Goal: Transaction & Acquisition: Purchase product/service

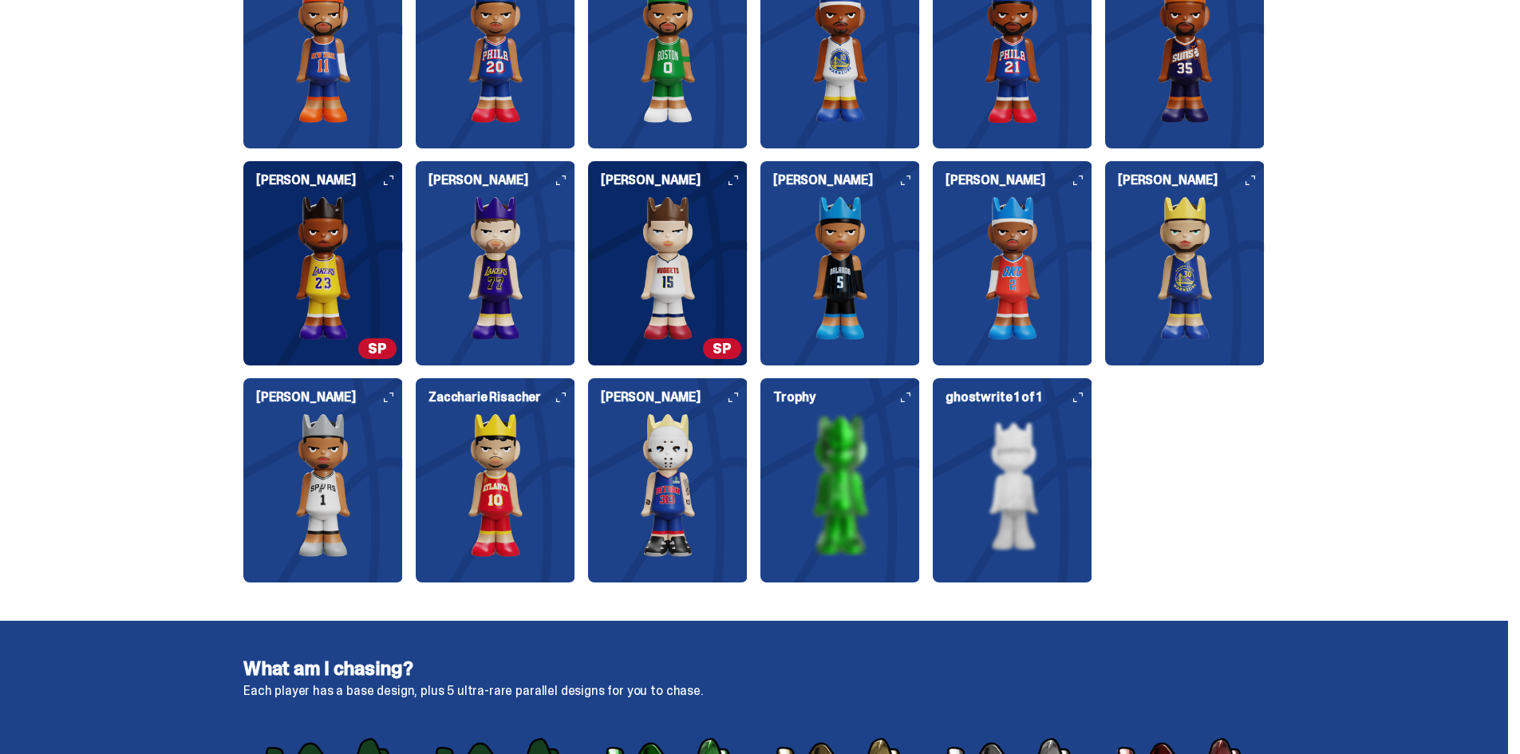
scroll to position [1857, 0]
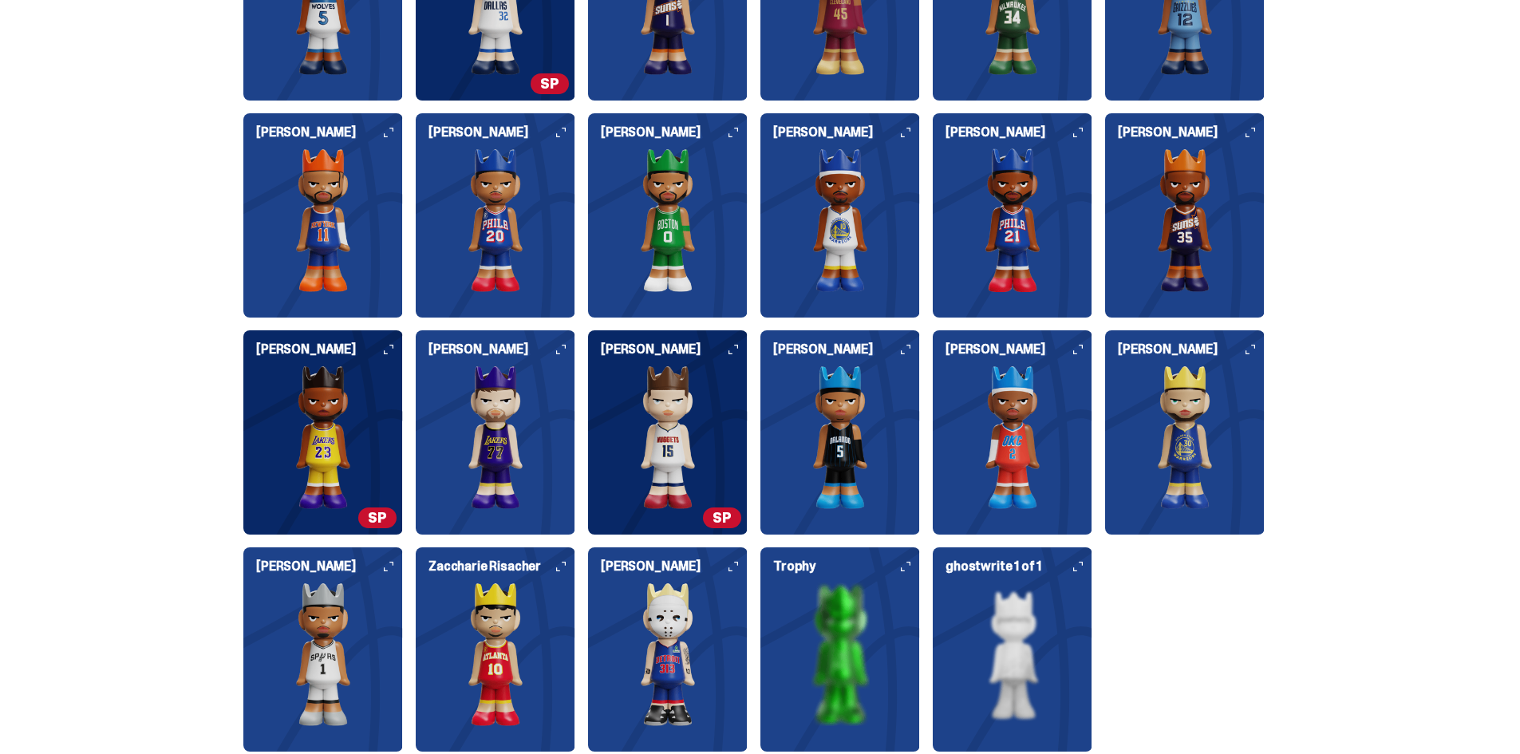
click at [738, 563] on use at bounding box center [734, 567] width 10 height 10
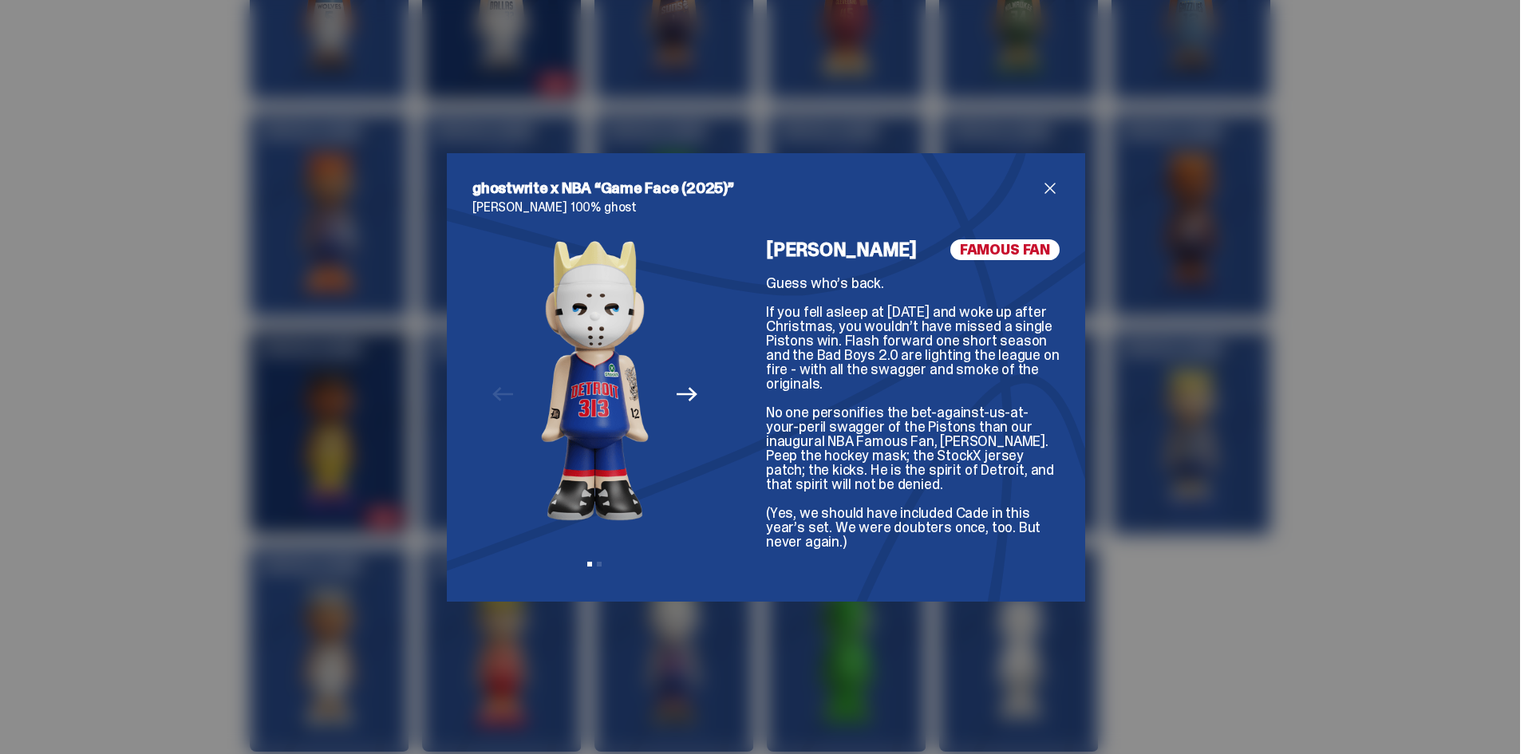
click at [686, 394] on icon "Next" at bounding box center [687, 395] width 21 height 14
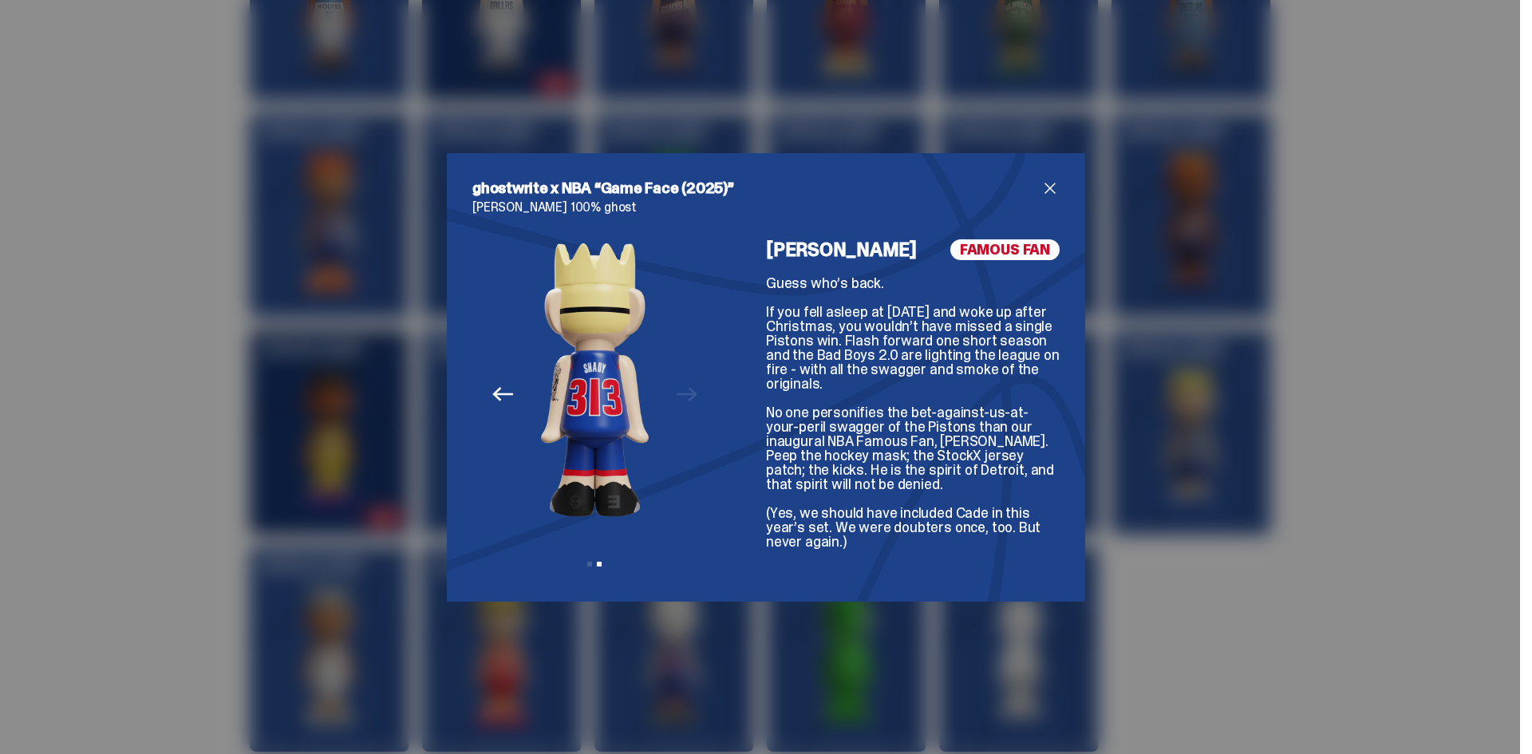
click at [492, 386] on icon "Previous" at bounding box center [502, 394] width 21 height 21
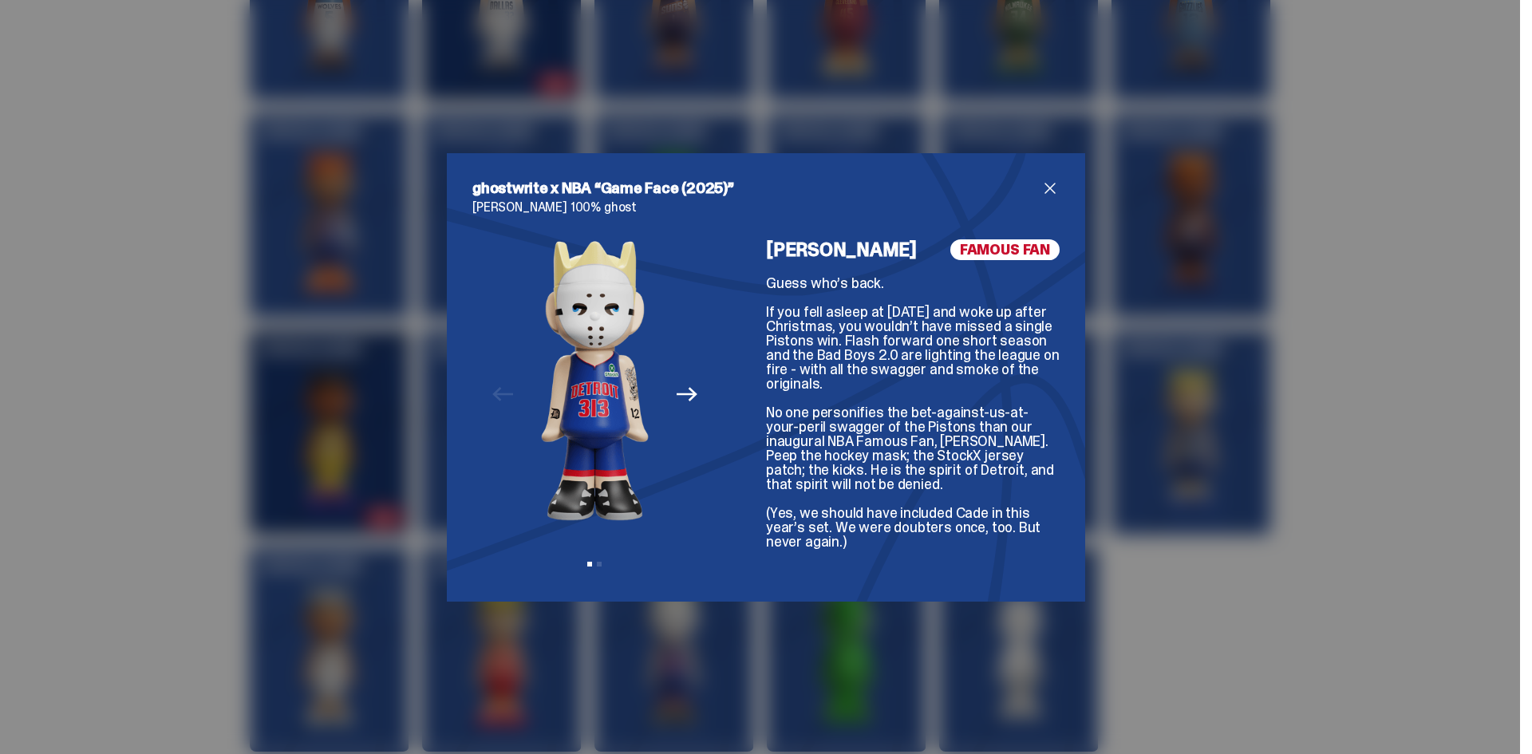
click at [698, 400] on div "Previous Next View slide 1 View slide 2" at bounding box center [594, 407] width 245 height 337
click at [694, 394] on button "Next" at bounding box center [686, 394] width 35 height 35
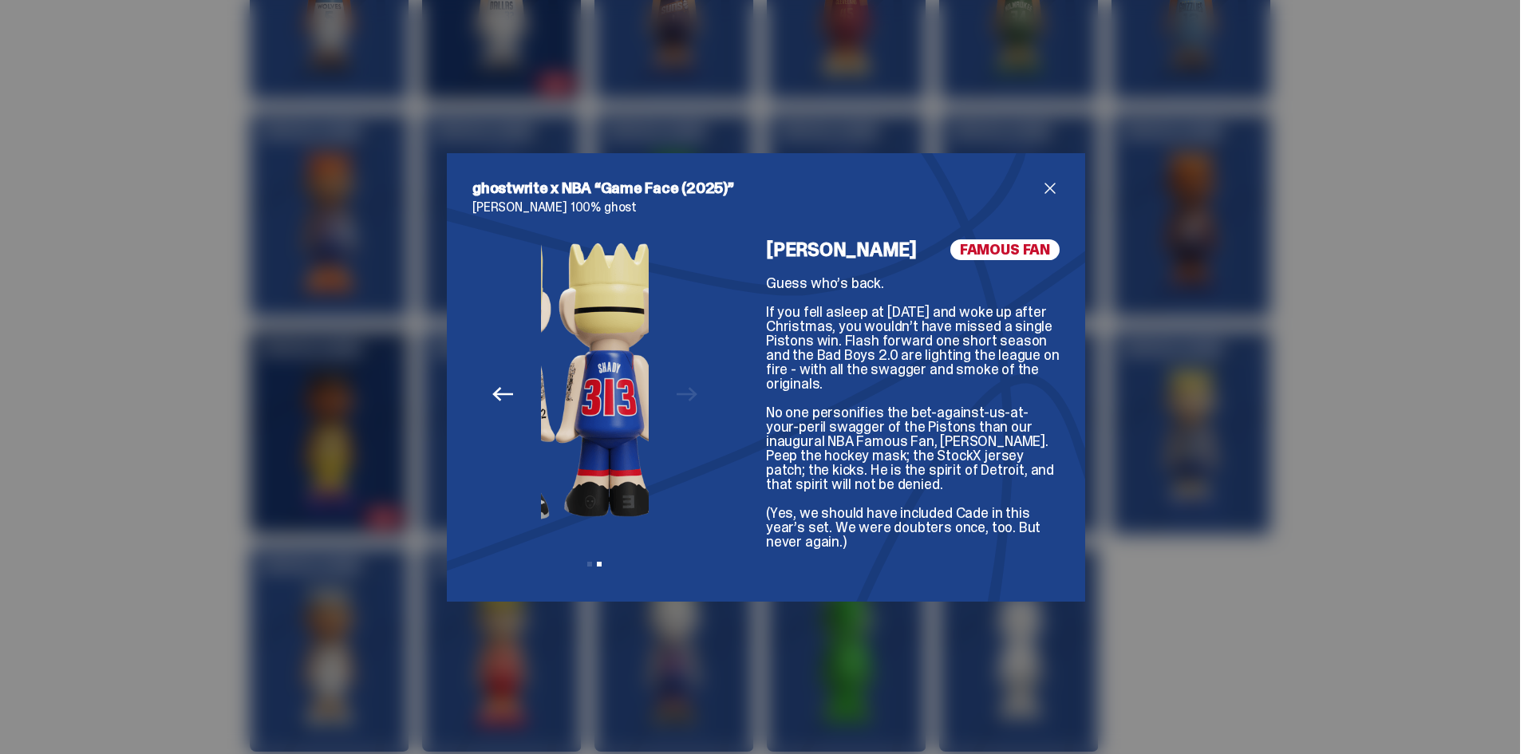
click at [694, 394] on div "Previous Next View slide 1 View slide 2" at bounding box center [594, 407] width 245 height 337
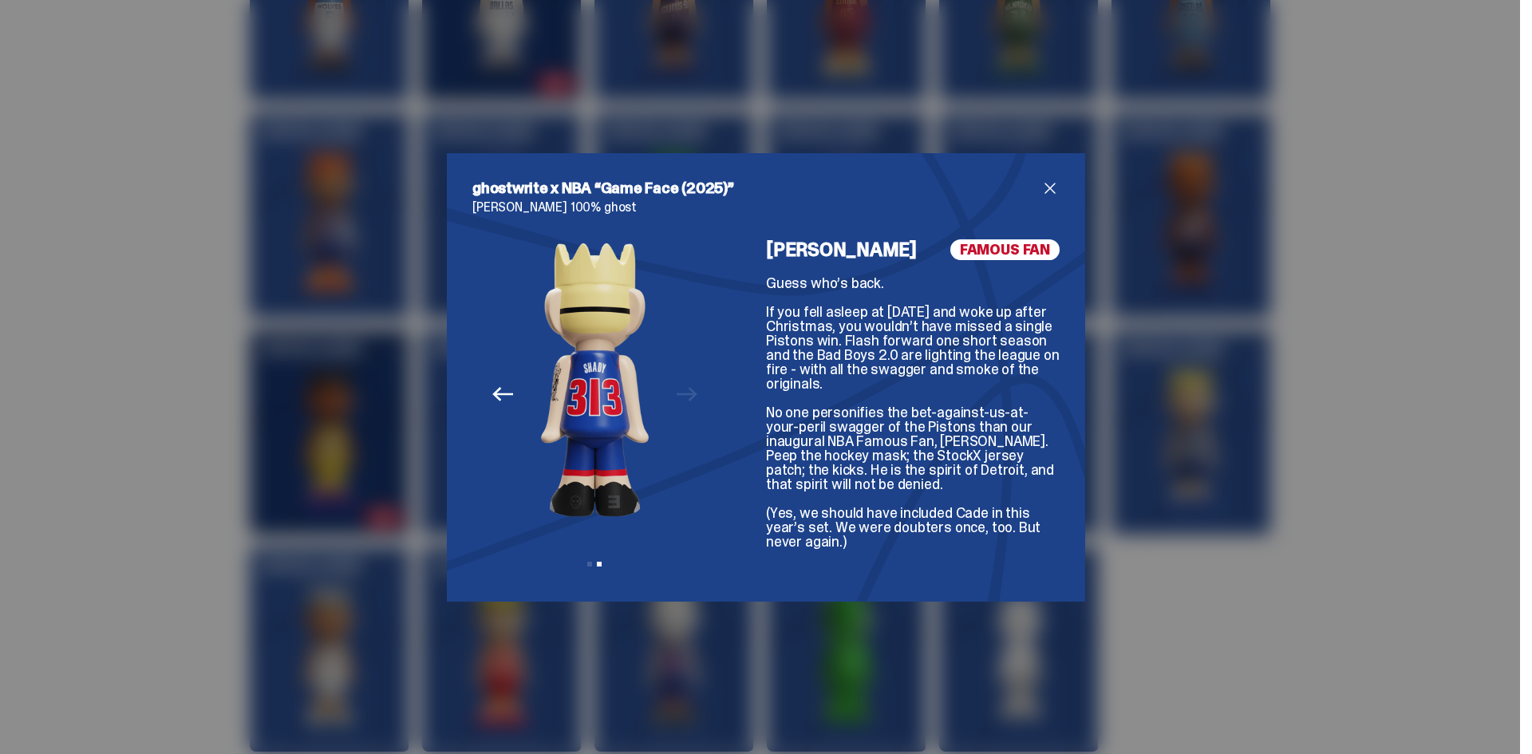
click at [680, 393] on div "Previous Next View slide 1 View slide 2" at bounding box center [594, 407] width 245 height 337
drag, startPoint x: 487, startPoint y: 411, endPoint x: 486, endPoint y: 401, distance: 9.6
click at [487, 407] on div "Previous Next View slide 1 View slide 2" at bounding box center [594, 407] width 245 height 337
click at [492, 401] on icon "Previous" at bounding box center [502, 394] width 21 height 21
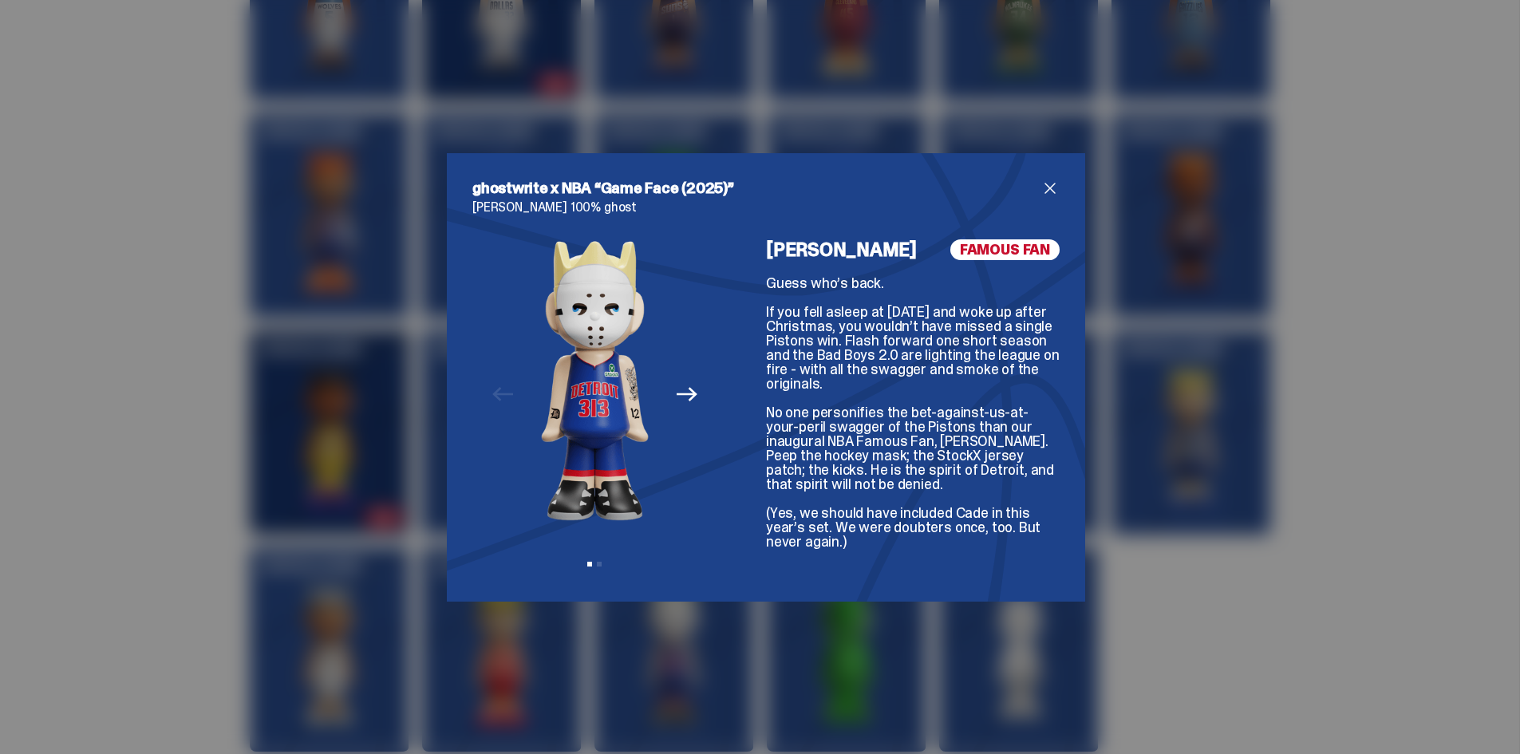
click at [1041, 184] on span "close" at bounding box center [1050, 188] width 19 height 19
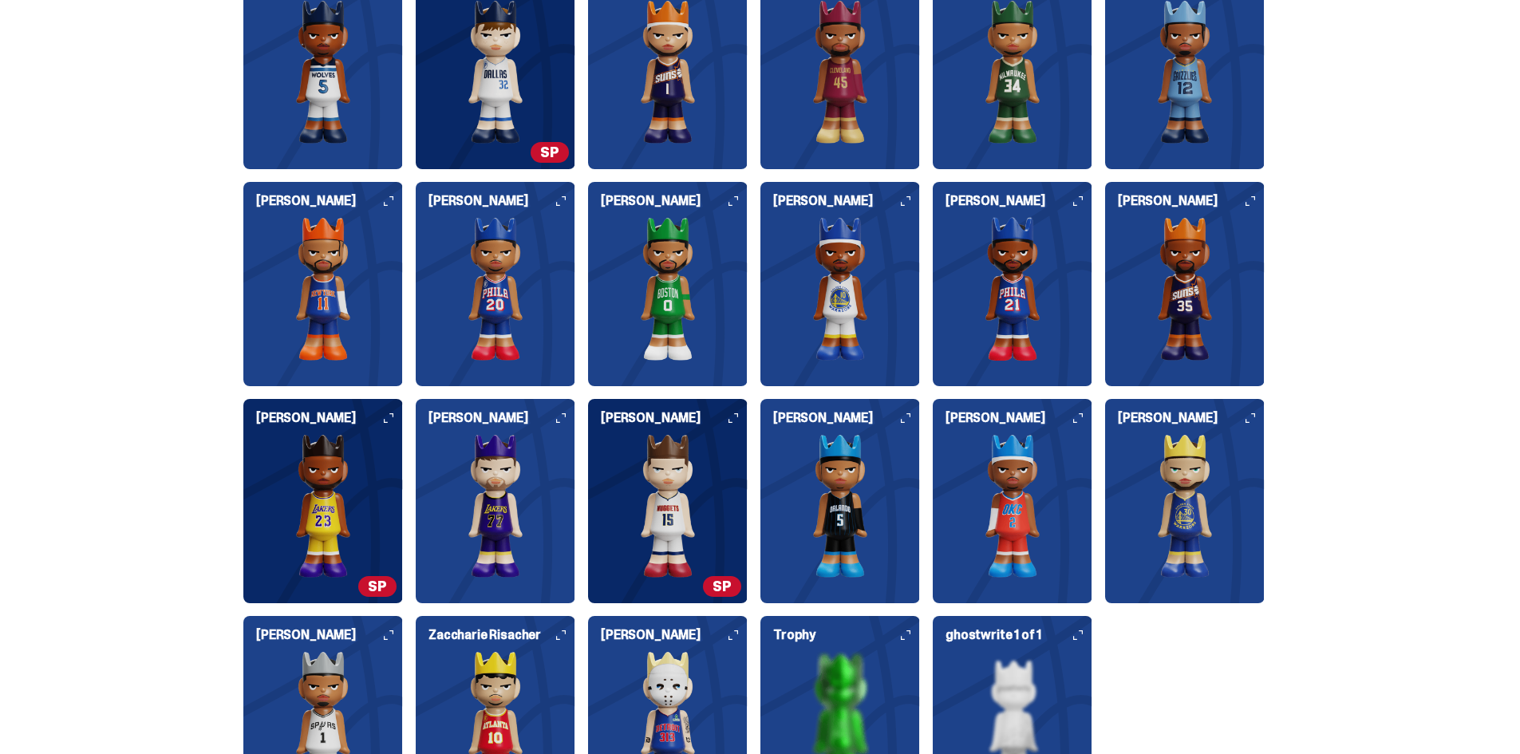
scroll to position [1873, 0]
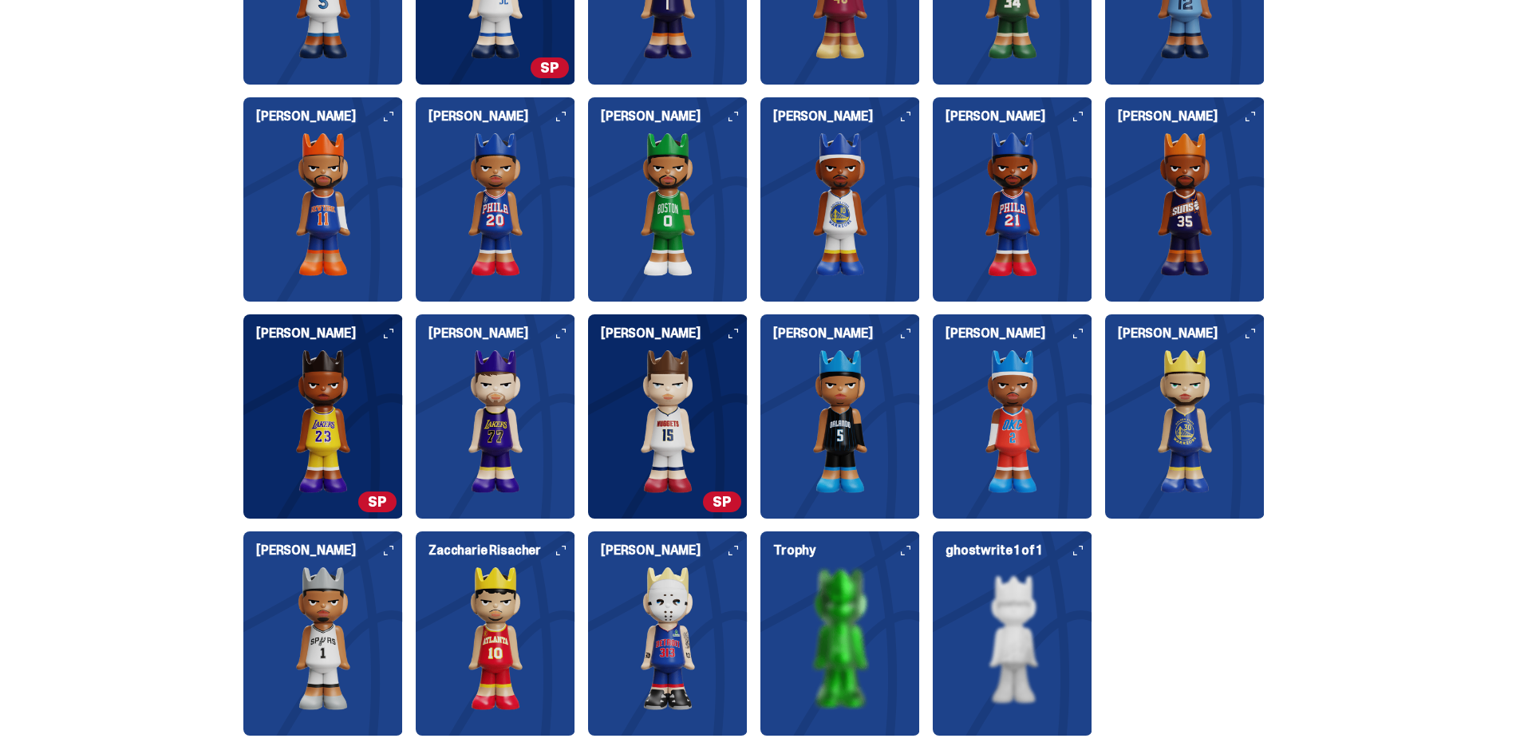
click at [1192, 411] on img at bounding box center [1185, 421] width 160 height 144
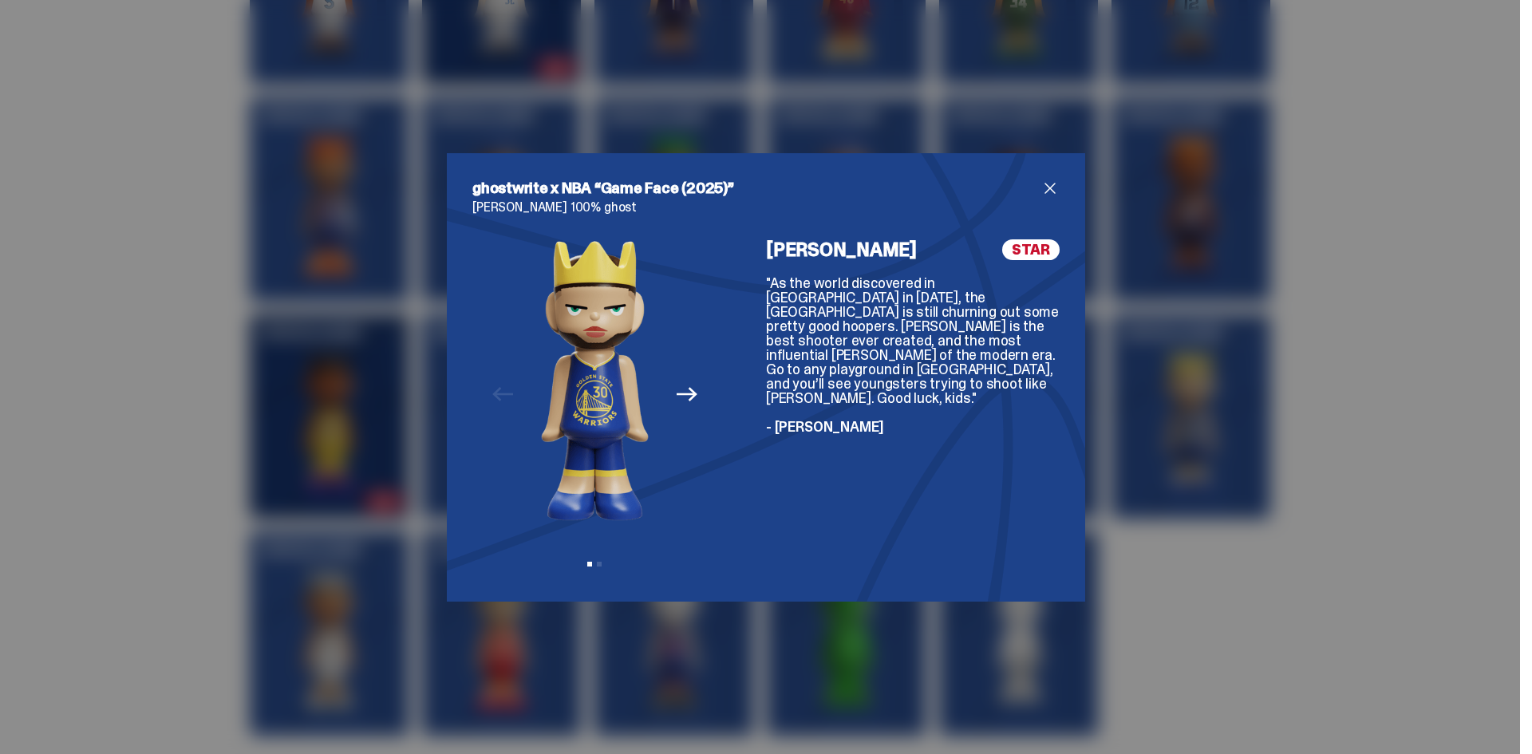
click at [697, 390] on button "Next" at bounding box center [686, 394] width 35 height 35
click at [697, 390] on div "Previous Next View slide 1 View slide 2" at bounding box center [594, 407] width 245 height 337
click at [485, 386] on button "Previous" at bounding box center [502, 394] width 35 height 35
click at [1041, 192] on span "close" at bounding box center [1050, 188] width 19 height 19
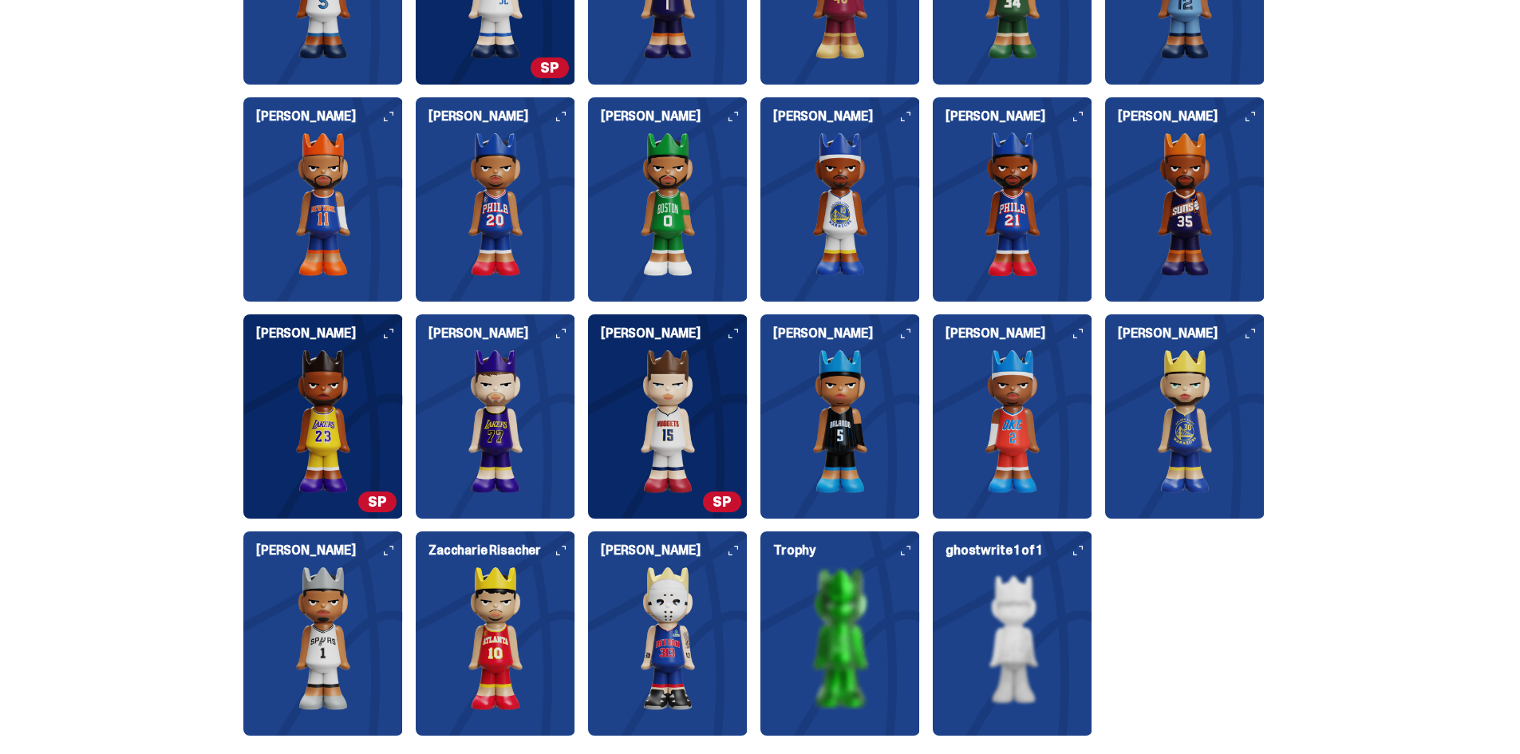
click at [966, 412] on img at bounding box center [1013, 421] width 160 height 144
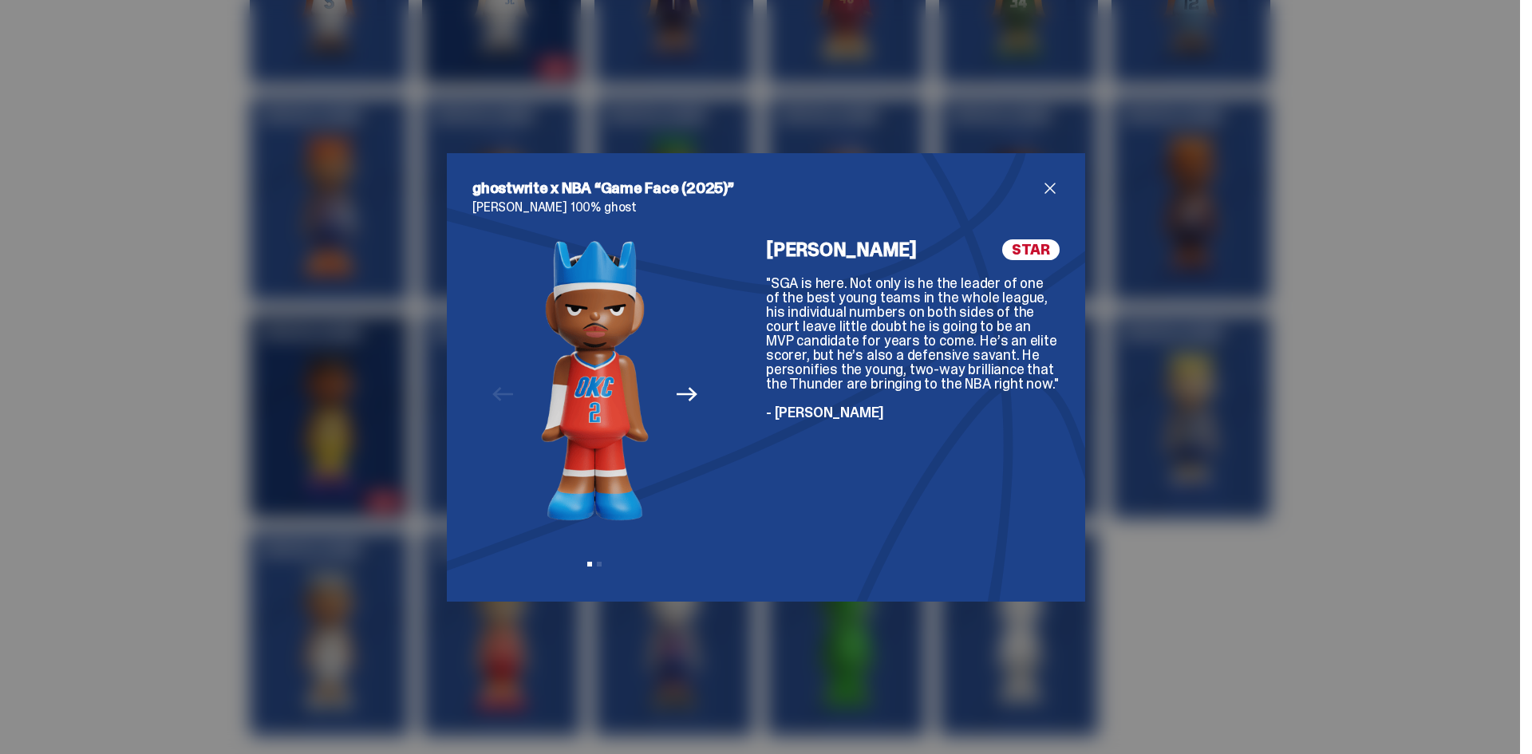
click at [1045, 182] on span "close" at bounding box center [1050, 188] width 19 height 19
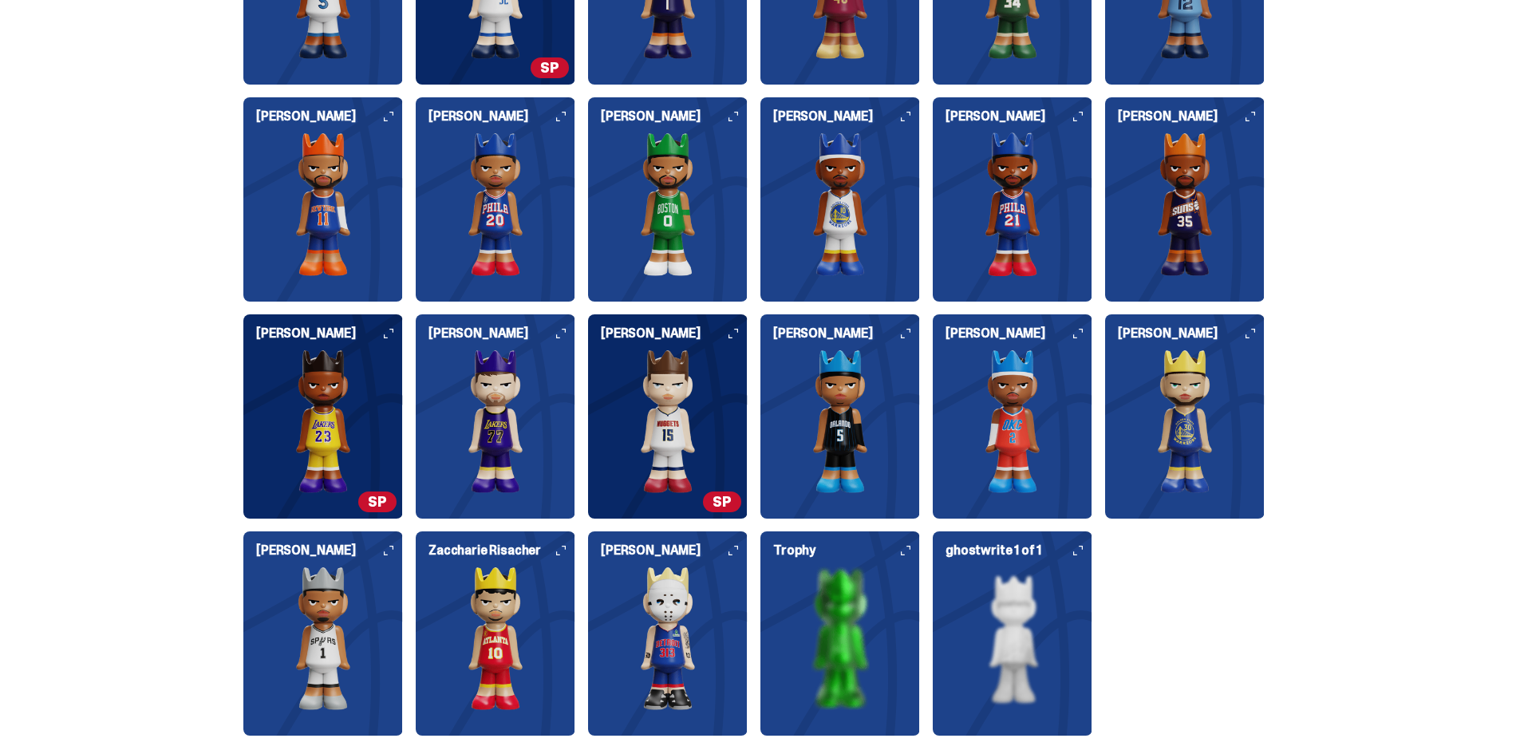
click at [838, 208] on img at bounding box center [840, 204] width 160 height 144
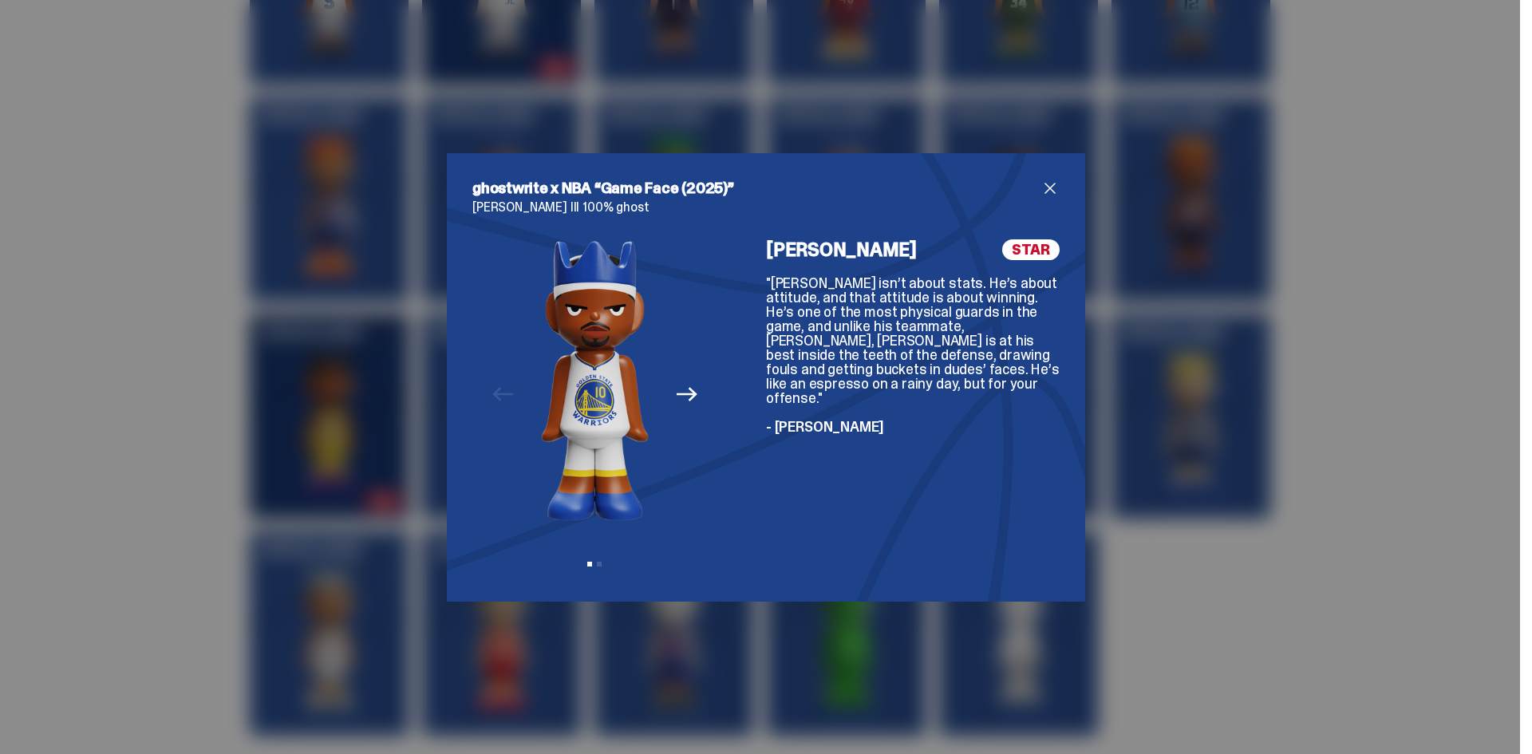
click at [1044, 180] on span "close" at bounding box center [1050, 188] width 19 height 19
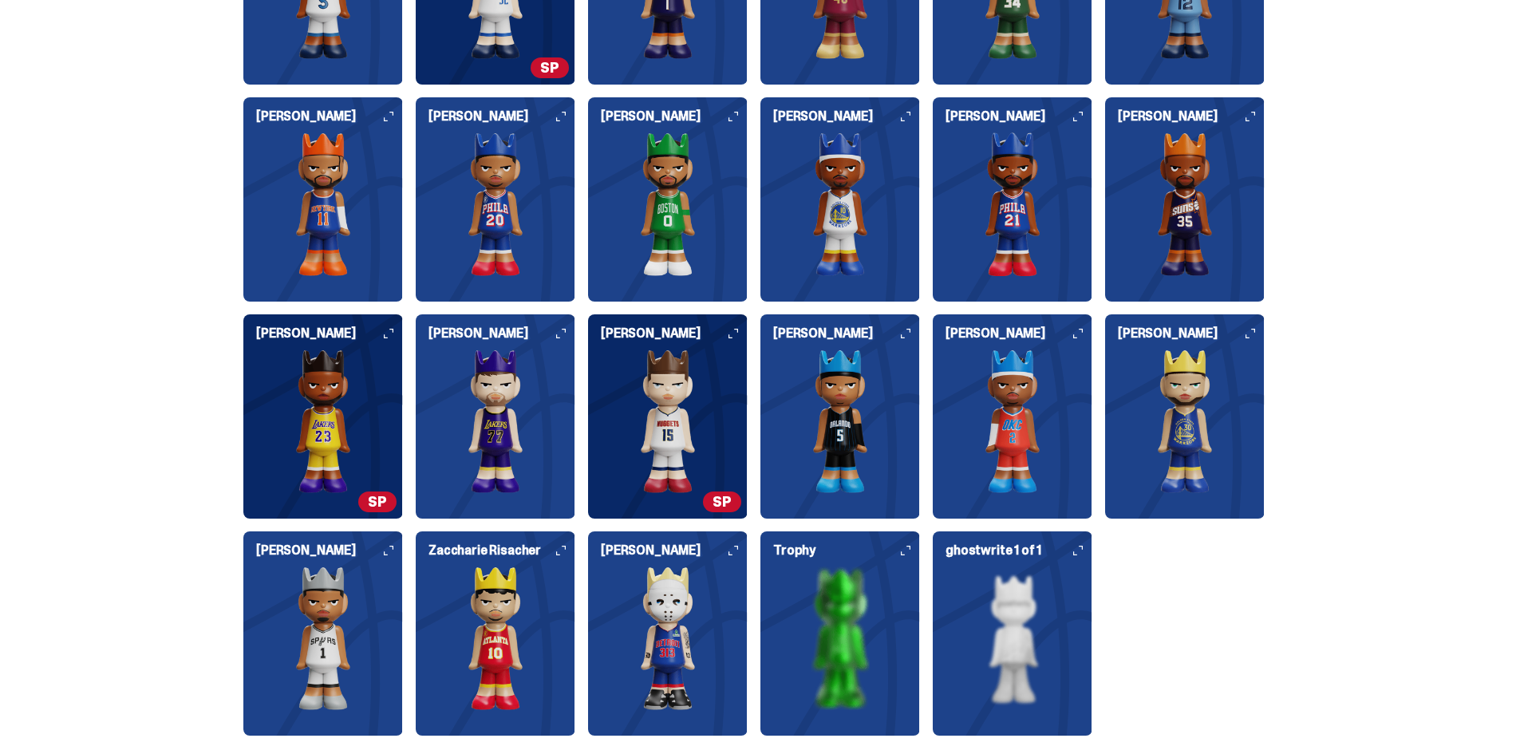
click at [661, 210] on img at bounding box center [668, 204] width 160 height 144
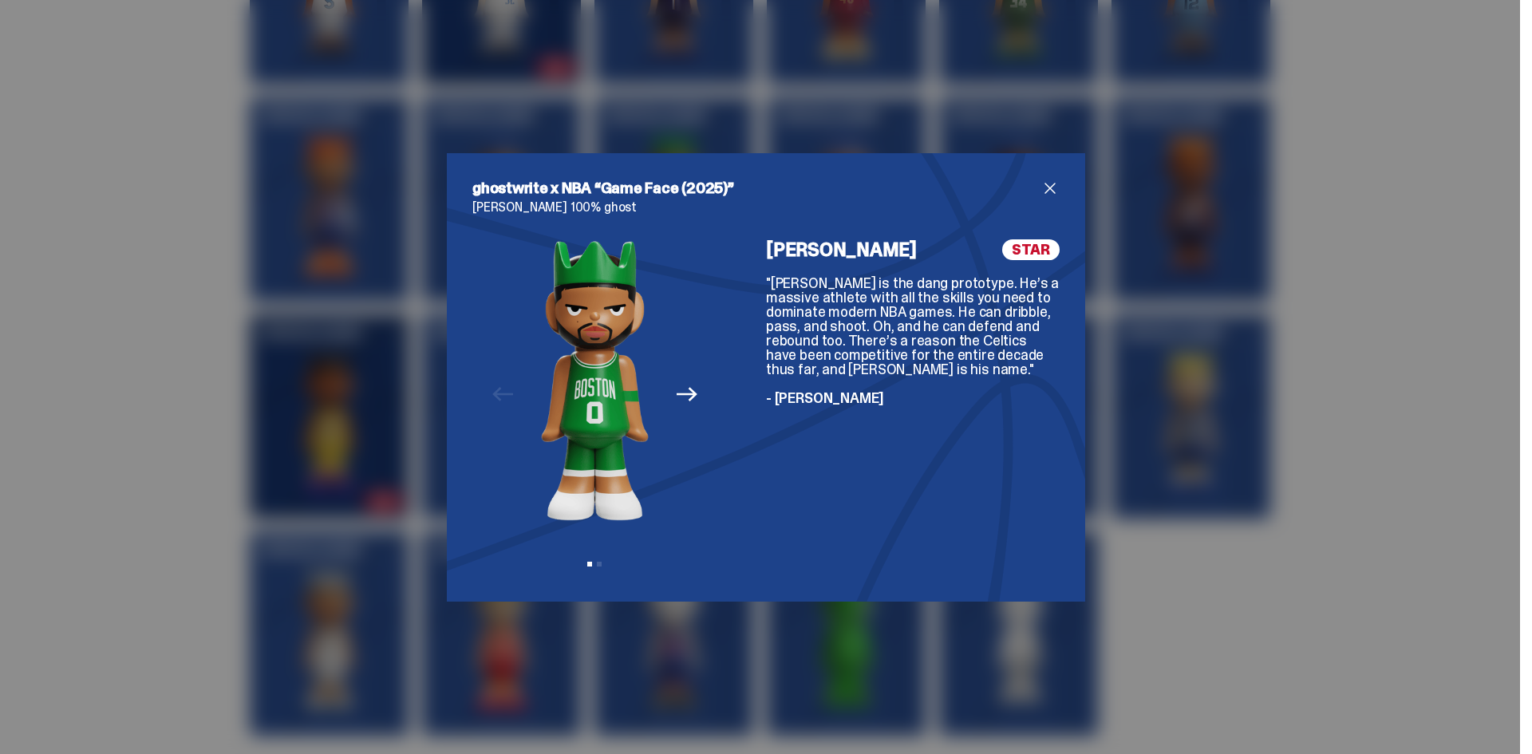
click at [1053, 187] on span "close" at bounding box center [1050, 188] width 19 height 19
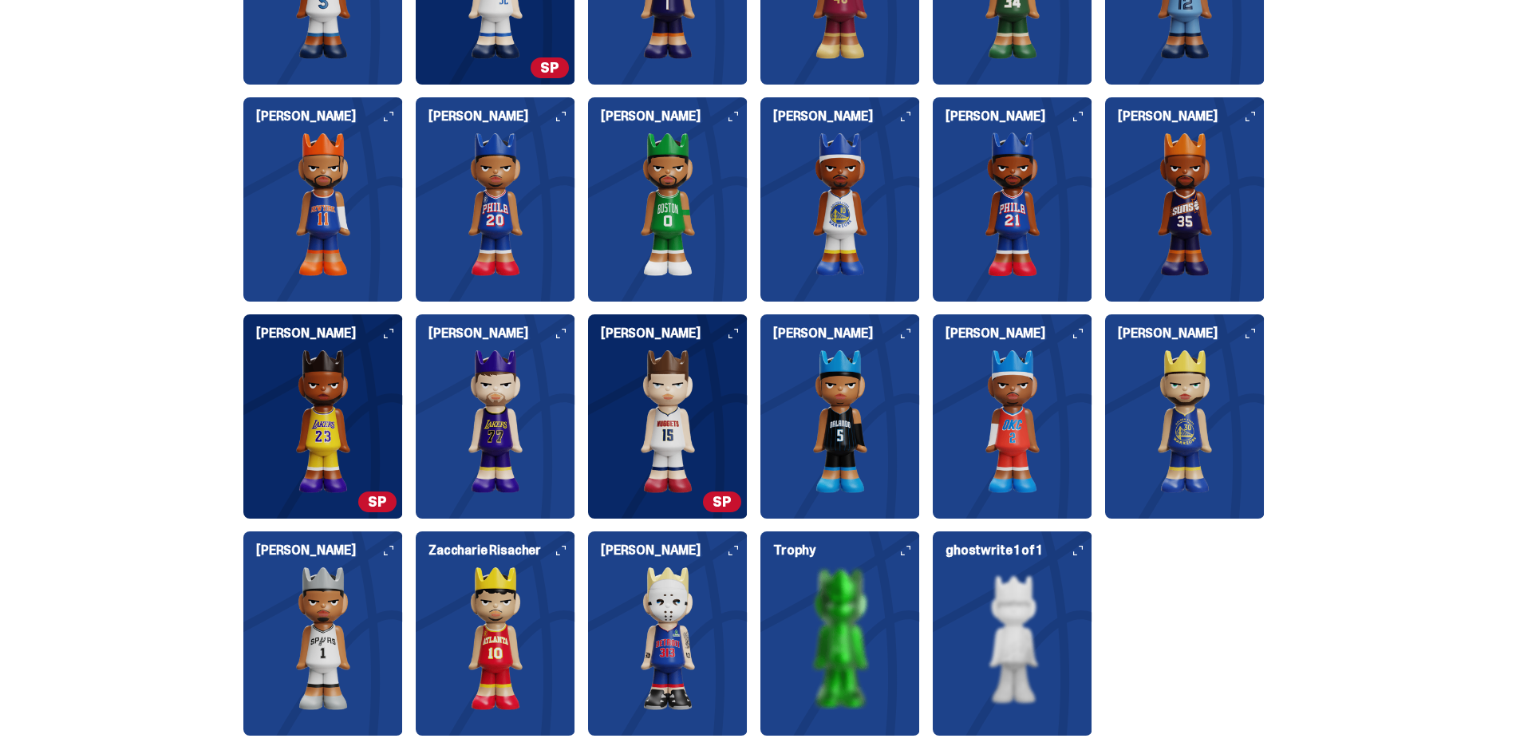
click at [703, 403] on img at bounding box center [668, 421] width 160 height 144
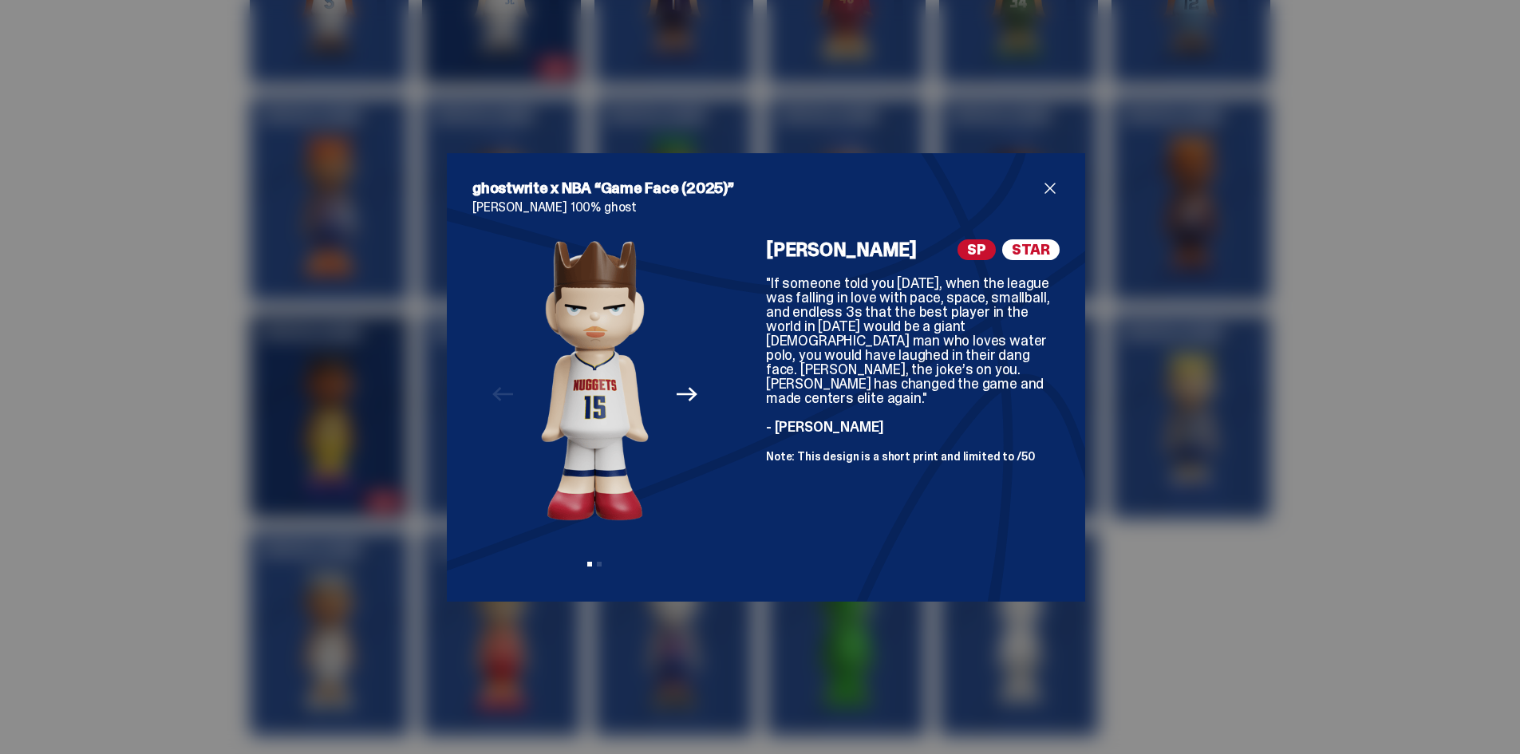
click at [1041, 192] on span "close" at bounding box center [1050, 188] width 19 height 19
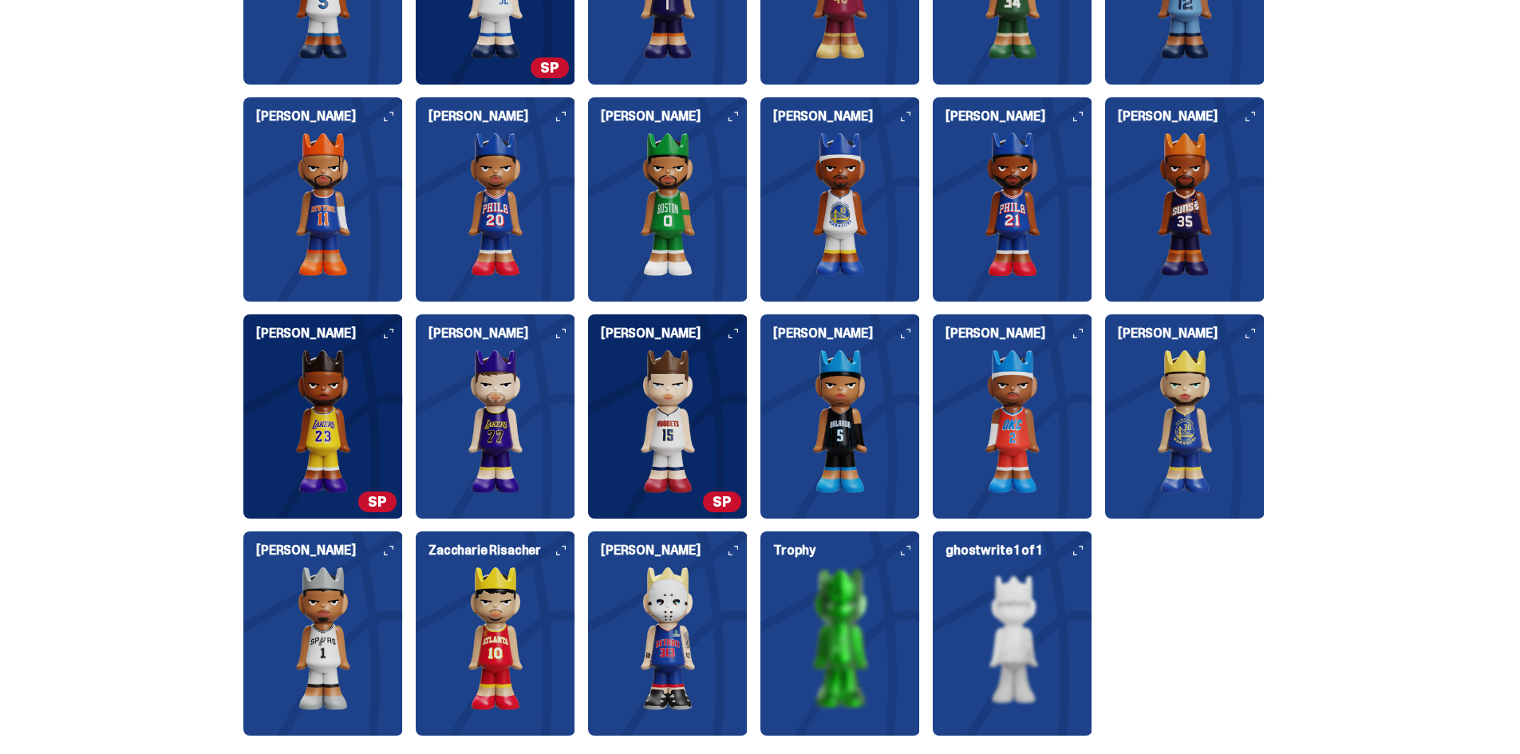
click at [347, 452] on img at bounding box center [323, 421] width 160 height 144
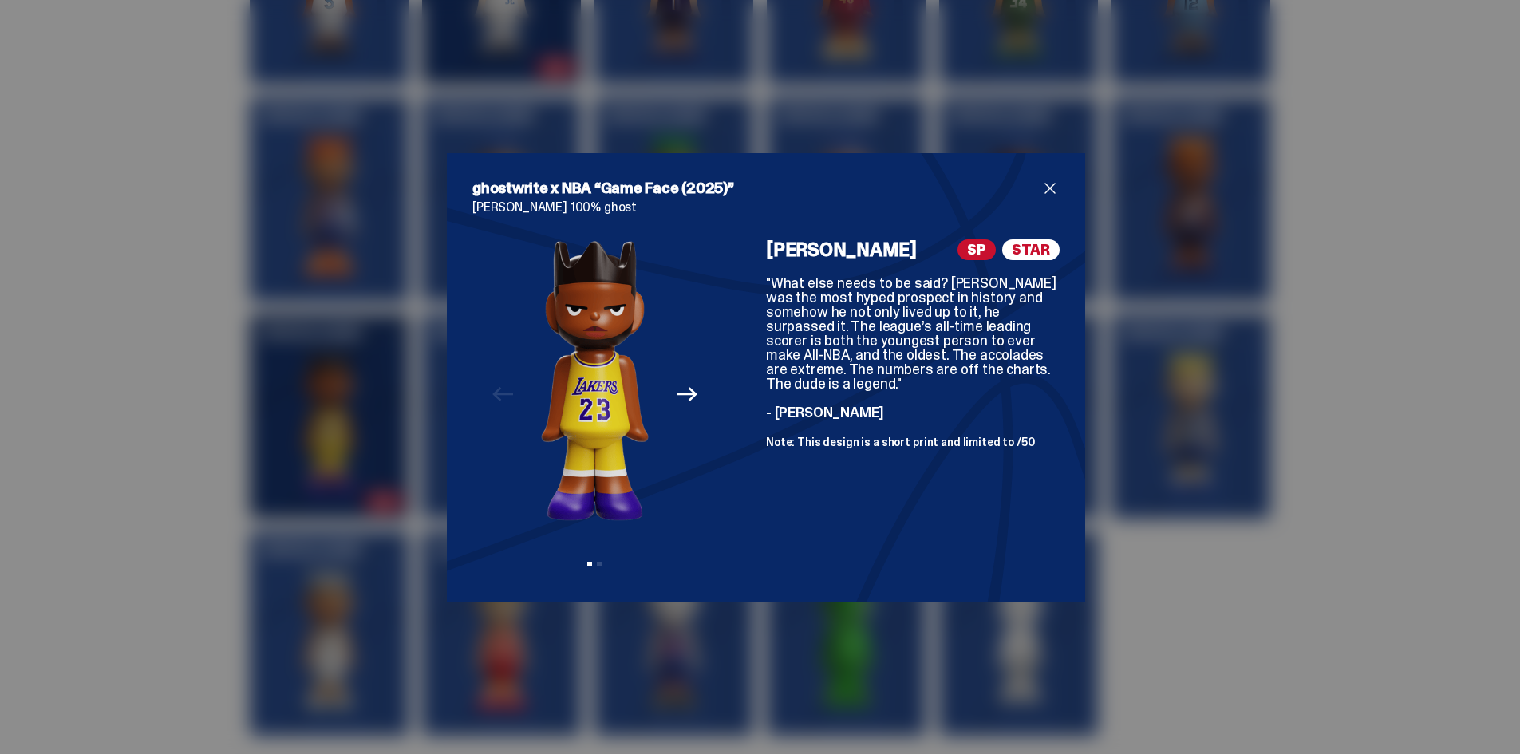
click at [1041, 193] on span "close" at bounding box center [1050, 188] width 19 height 19
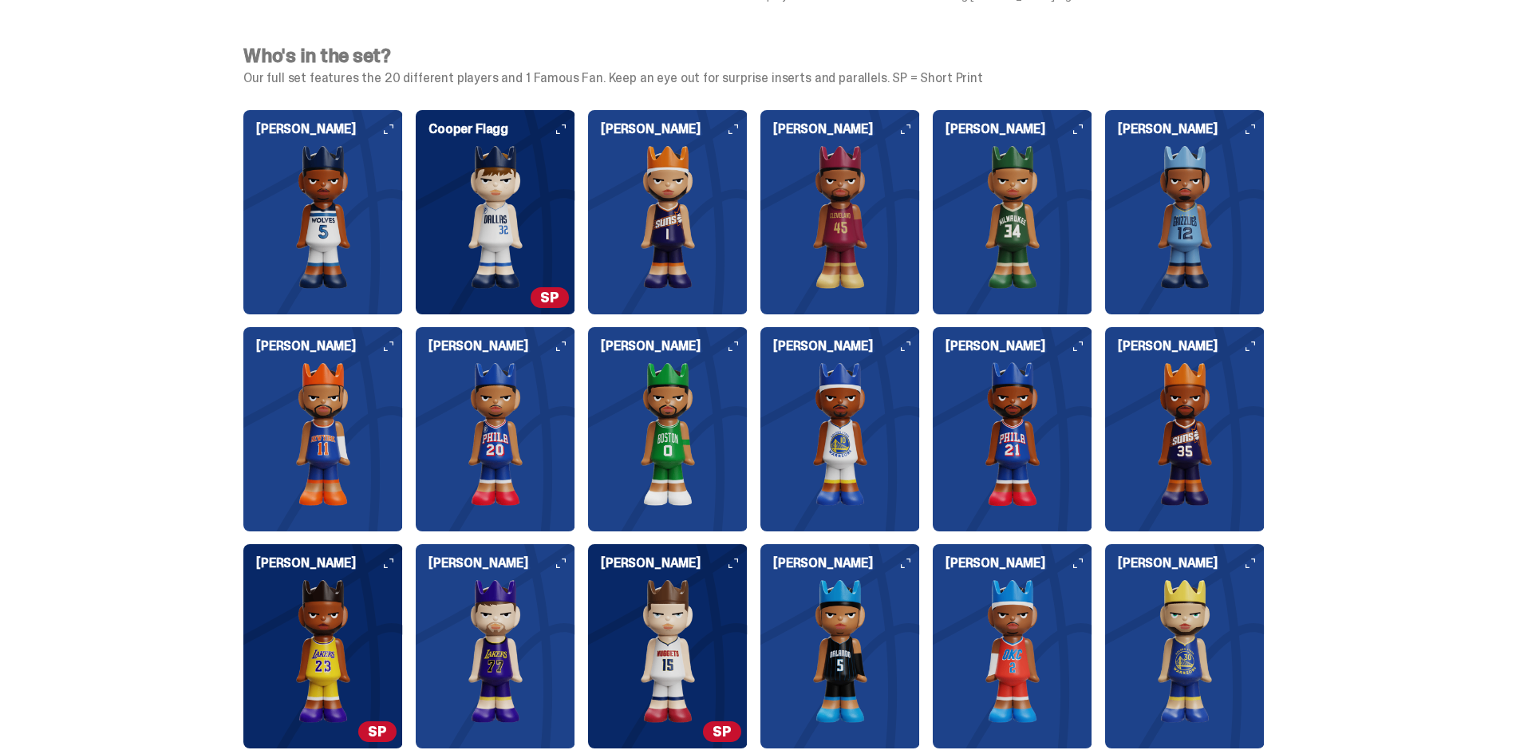
scroll to position [1605, 0]
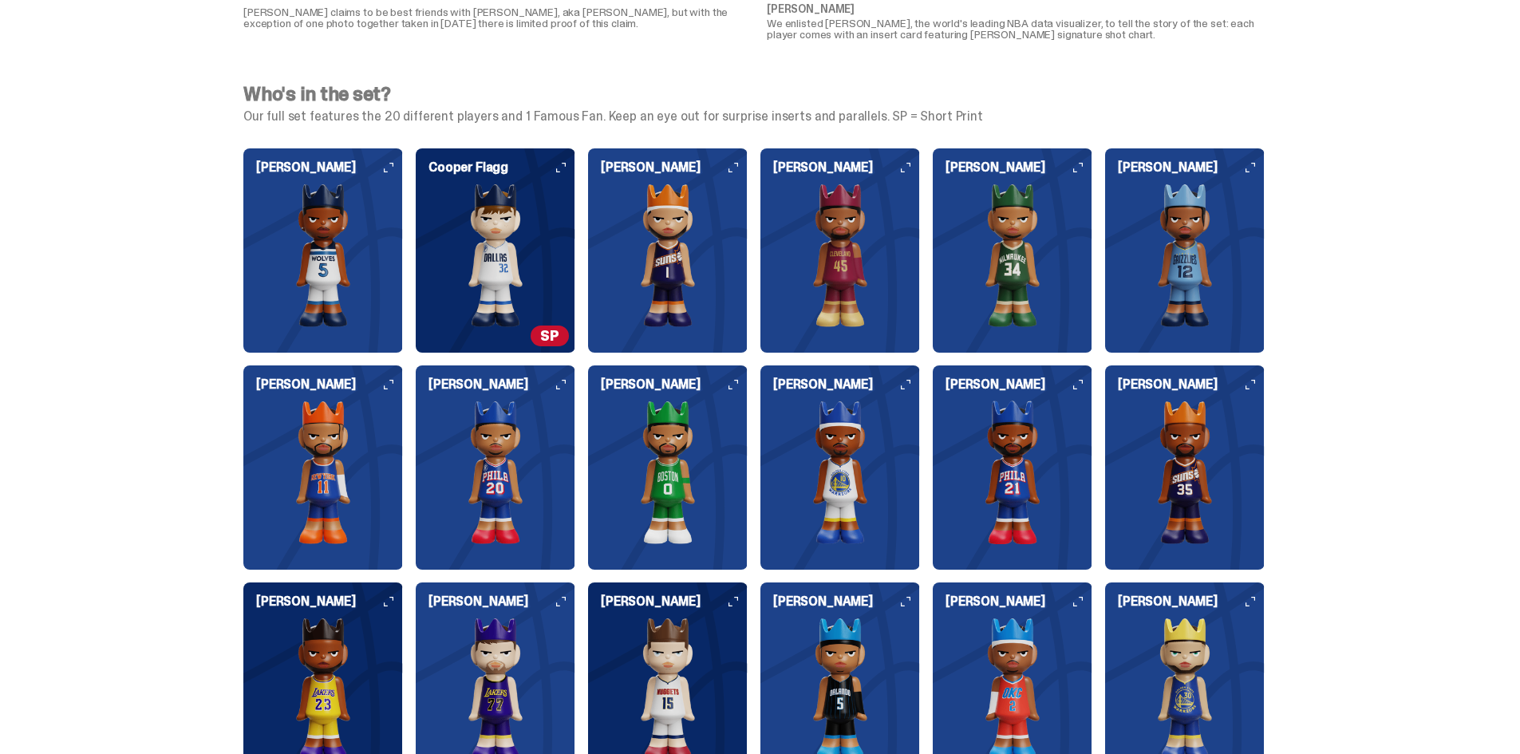
click at [491, 247] on img at bounding box center [496, 256] width 160 height 144
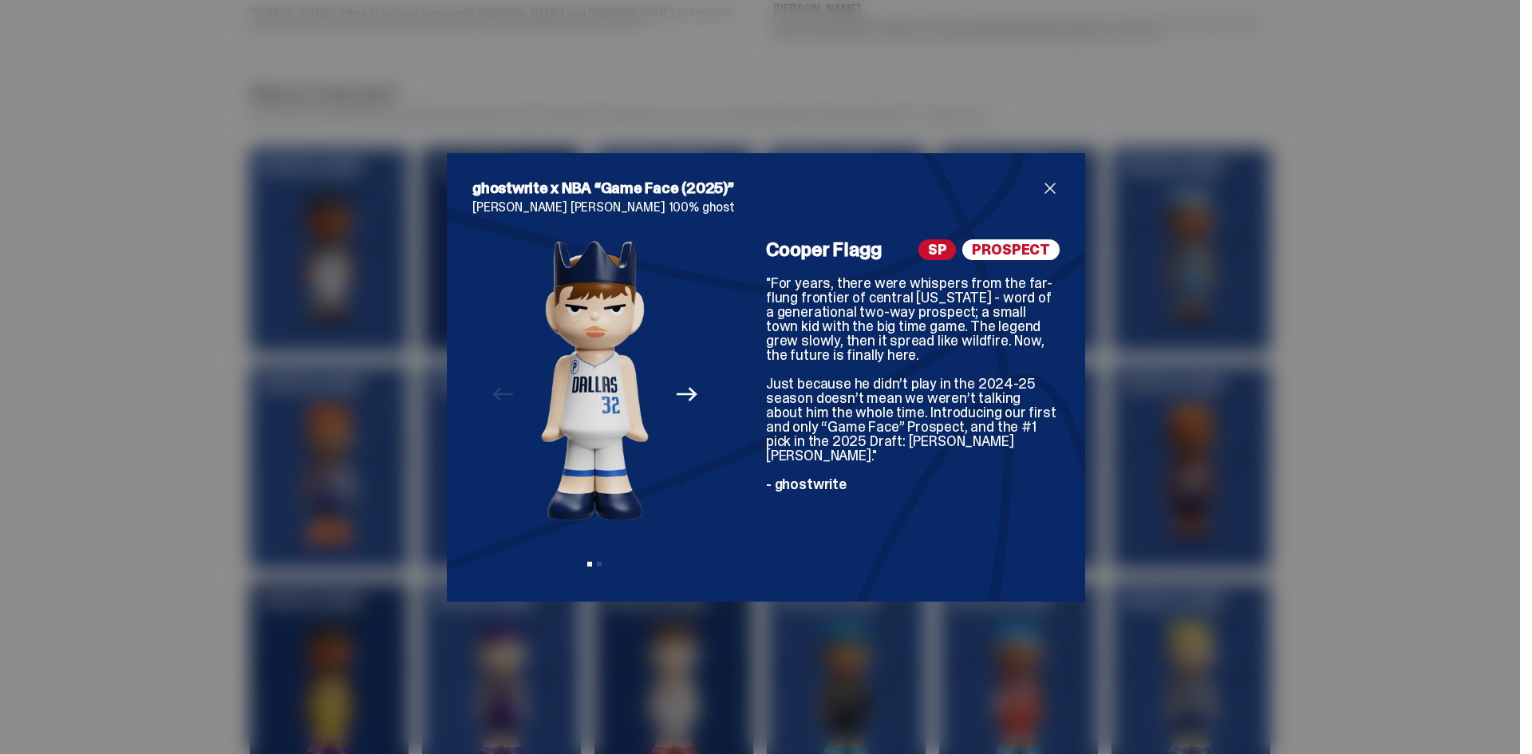
click at [685, 397] on icon "Next" at bounding box center [687, 394] width 21 height 21
click at [492, 385] on icon "Previous" at bounding box center [502, 394] width 21 height 21
click at [1044, 184] on span "close" at bounding box center [1050, 188] width 19 height 19
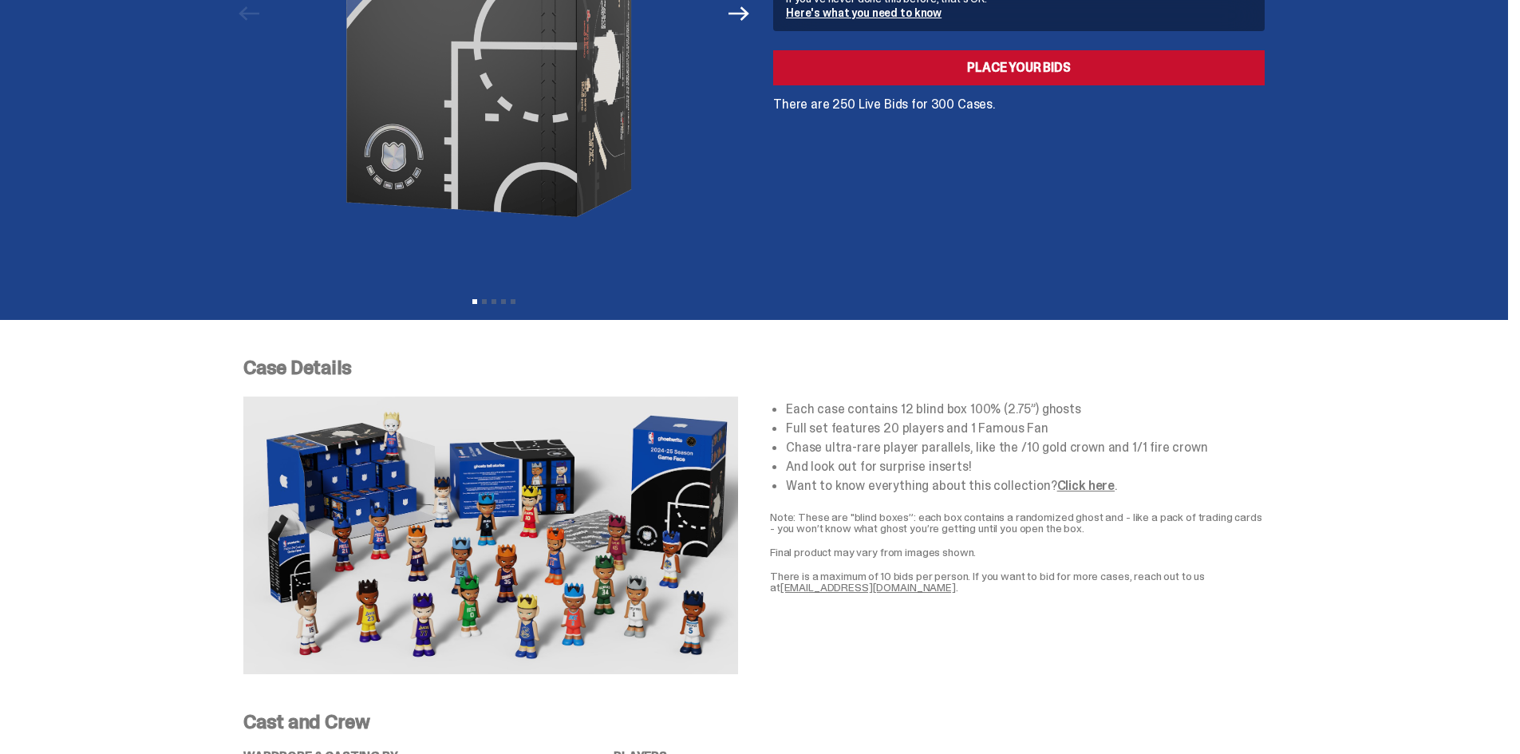
scroll to position [0, 0]
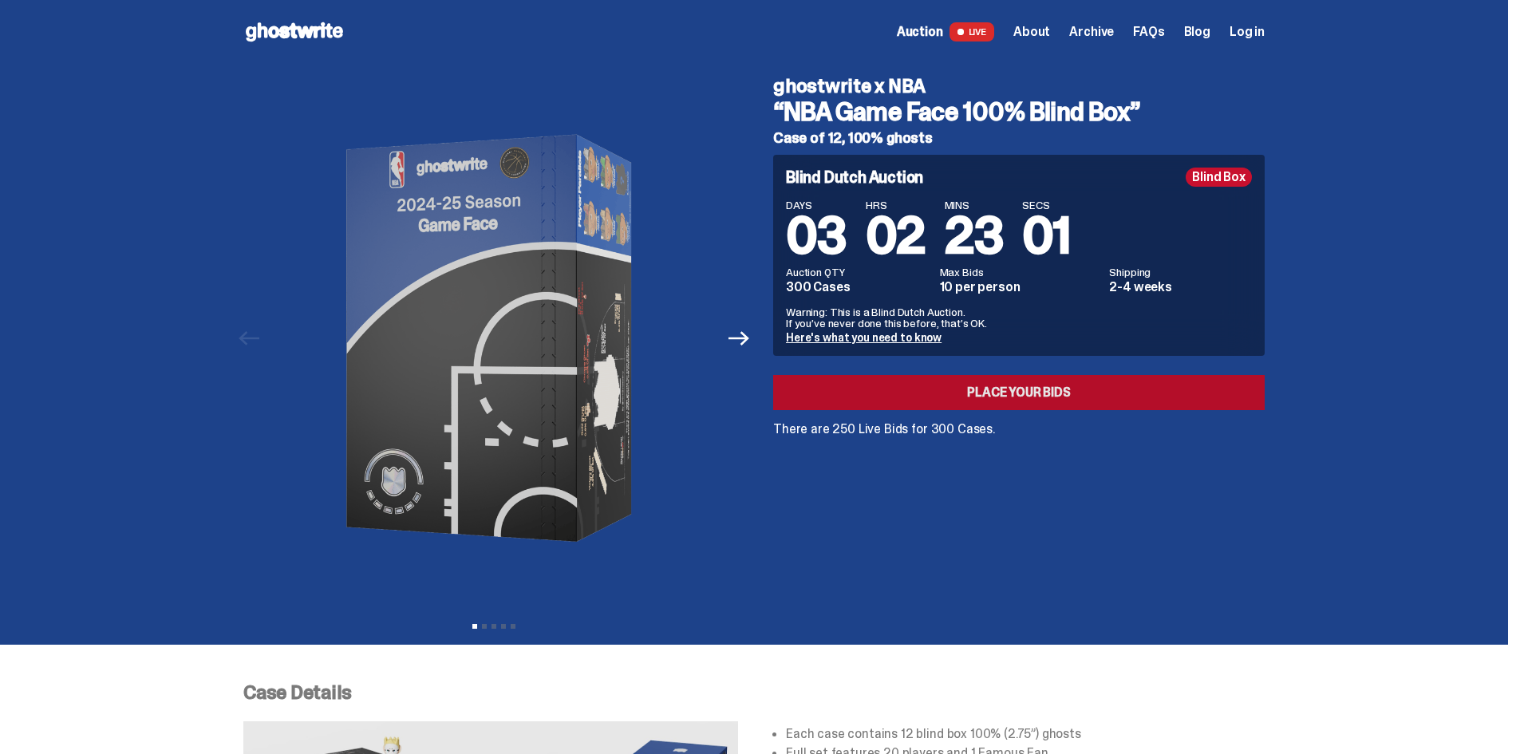
click at [1001, 393] on link "Place your Bids" at bounding box center [1019, 392] width 492 height 35
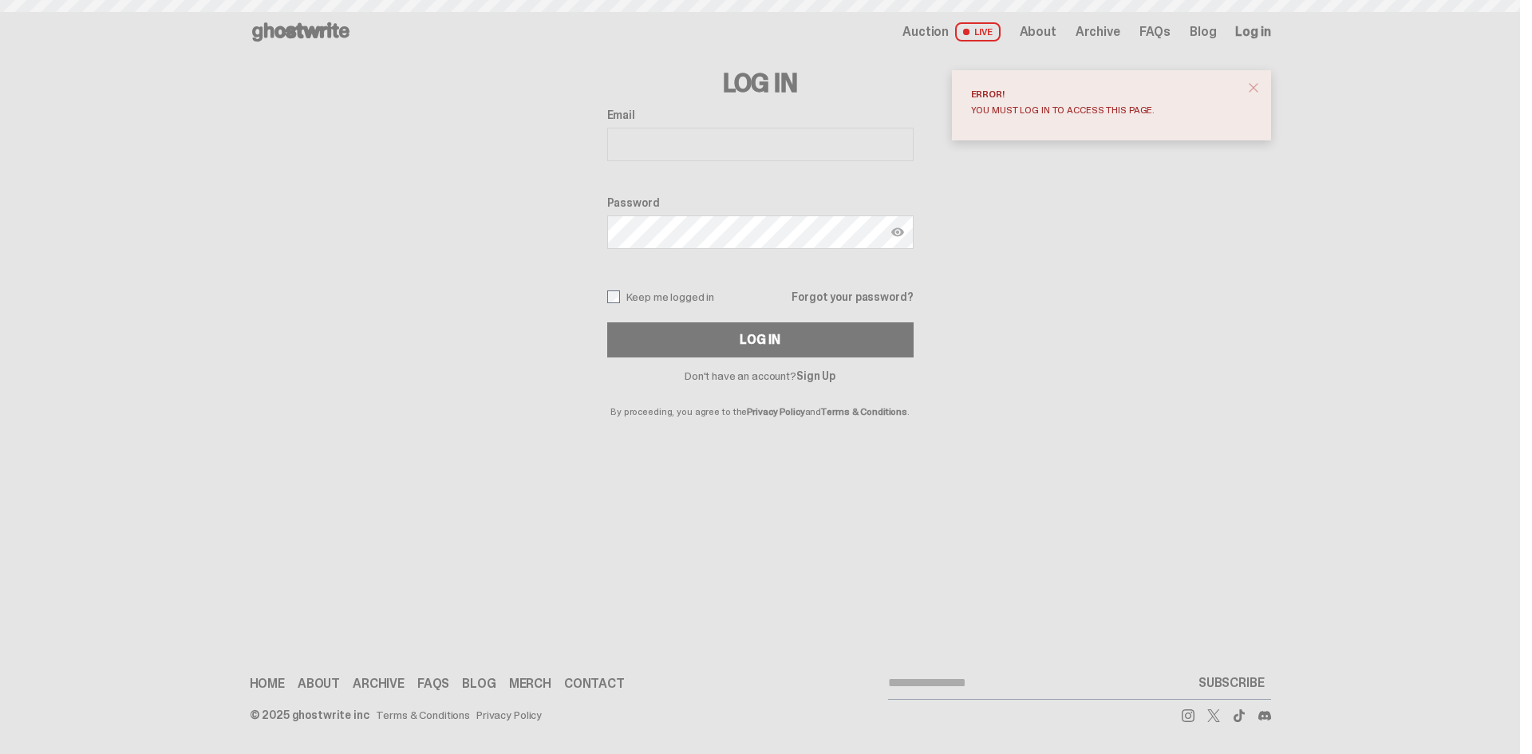
click at [997, 26] on span "LIVE" at bounding box center [977, 31] width 45 height 19
